Goal: Information Seeking & Learning: Learn about a topic

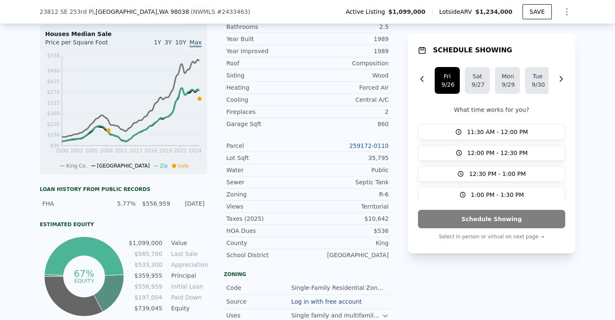
scroll to position [328, 0]
drag, startPoint x: 353, startPoint y: 143, endPoint x: 392, endPoint y: 143, distance: 38.9
click at [392, 143] on div "LISTING & SALE HISTORY Listed $ 1,099,000 [DATE] Sold 1 $ 565,700 [DATE] Price …" at bounding box center [307, 170] width 535 height 522
copy link "259172-0110"
click at [377, 144] on link "259172-0110" at bounding box center [368, 145] width 39 height 7
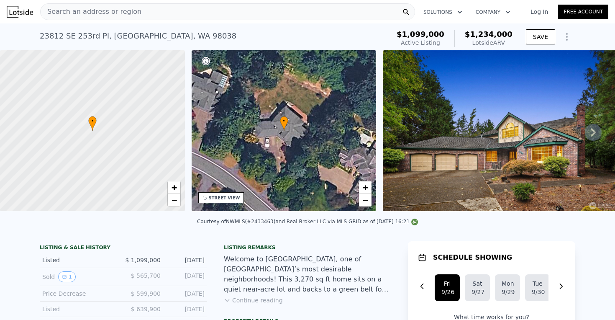
scroll to position [0, 0]
click at [168, 15] on div "Search an address or region" at bounding box center [227, 11] width 375 height 17
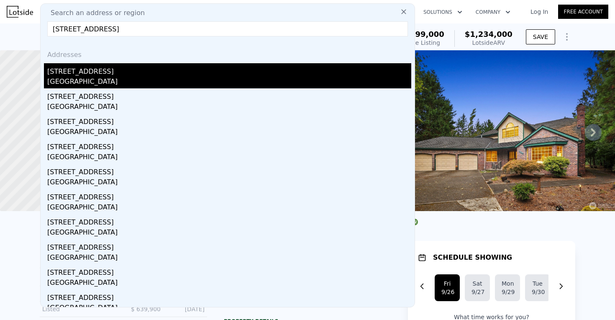
type input "[STREET_ADDRESS]"
click at [138, 71] on div "[STREET_ADDRESS]" at bounding box center [229, 69] width 364 height 13
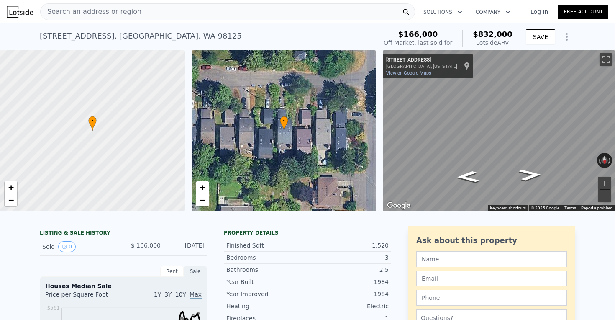
click at [196, 10] on div "Search an address or region" at bounding box center [227, 11] width 375 height 17
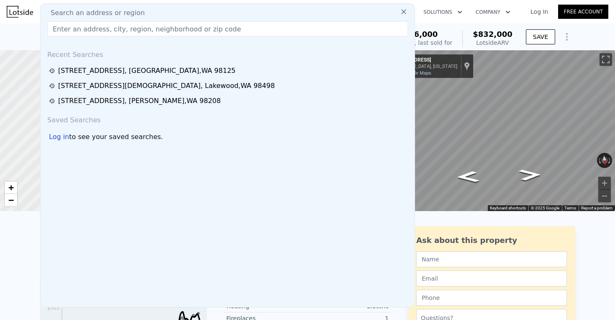
type input "[STREET_ADDRESS]"
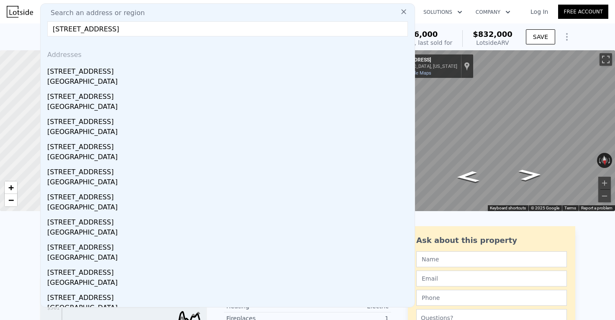
click at [2, 57] on div at bounding box center [93, 130] width 222 height 193
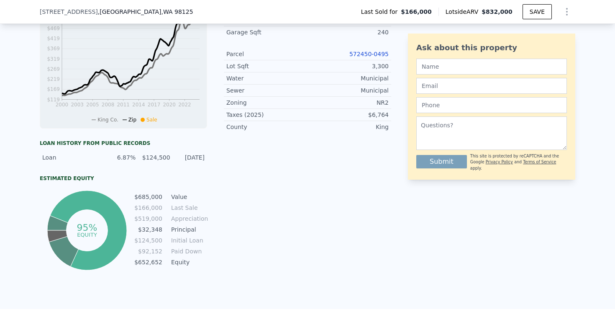
scroll to position [136, 0]
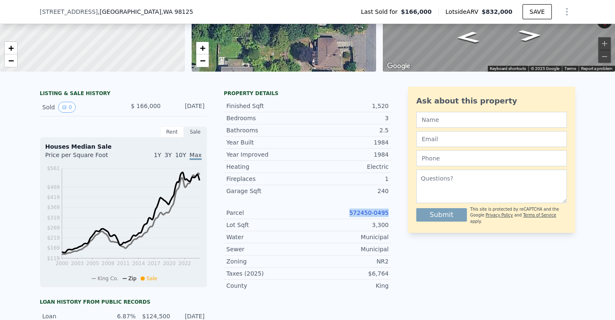
drag, startPoint x: 343, startPoint y: 211, endPoint x: 392, endPoint y: 213, distance: 49.0
click at [392, 213] on div "LISTING & SALE HISTORY Sold 0 $ 166,000 [DATE] Rent Sale Rent over time Price p…" at bounding box center [307, 259] width 535 height 344
copy link "572450-0495"
click at [370, 215] on link "572450-0495" at bounding box center [368, 212] width 39 height 7
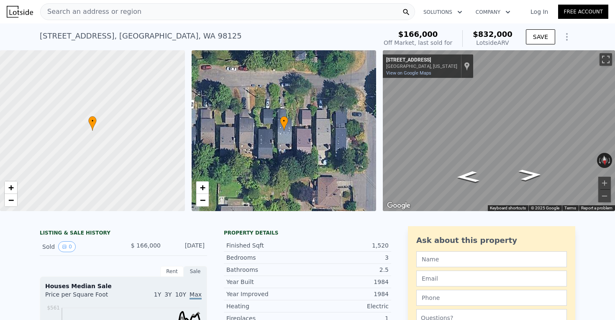
scroll to position [0, 0]
